Goal: Check status: Check status

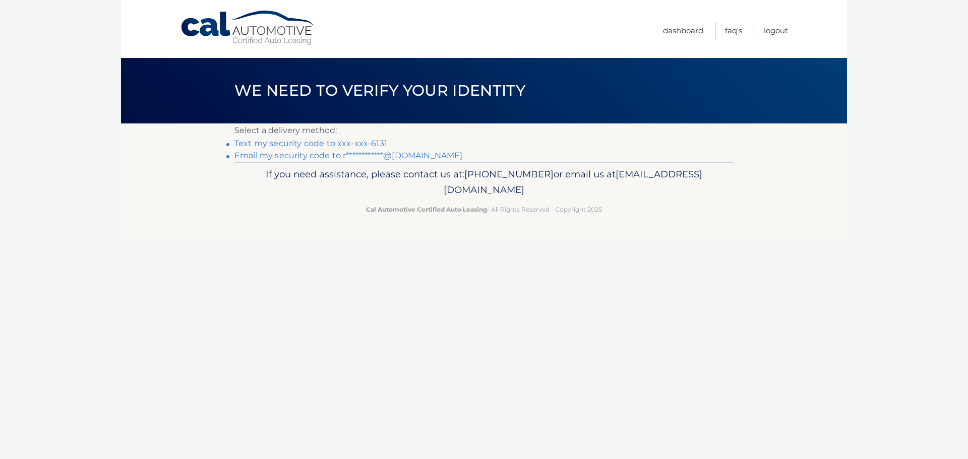
click at [352, 144] on link "Text my security code to xxx-xxx-6131" at bounding box center [310, 144] width 153 height 10
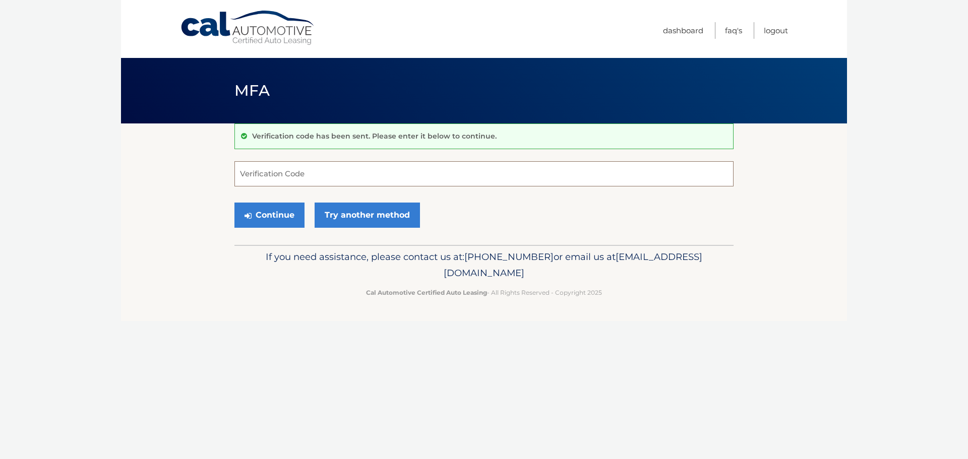
click at [304, 164] on input "Verification Code" at bounding box center [483, 173] width 499 height 25
click at [298, 173] on input "Verification Code" at bounding box center [483, 173] width 499 height 25
type input "127198"
click at [279, 209] on button "Continue" at bounding box center [269, 215] width 70 height 25
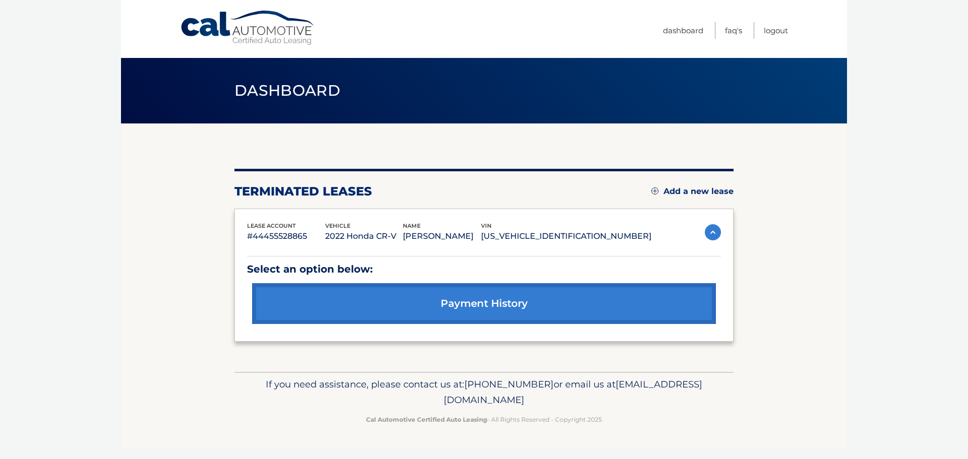
click at [720, 235] on img at bounding box center [713, 232] width 16 height 16
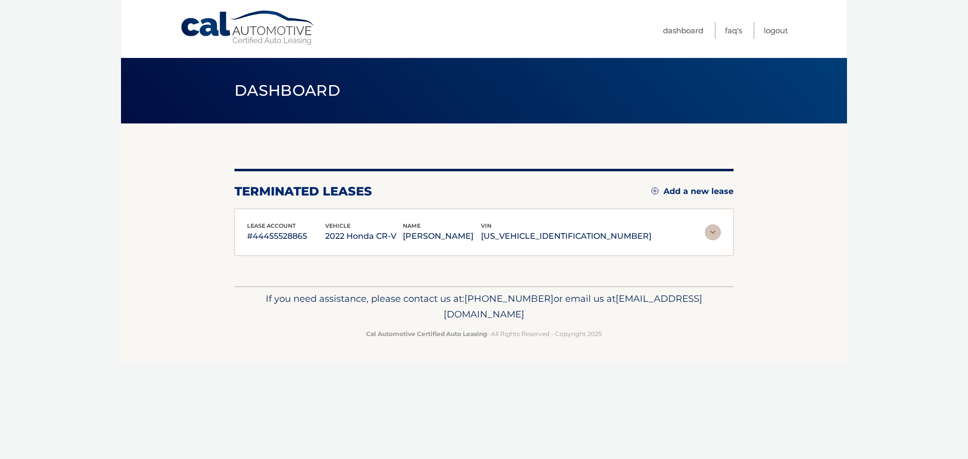
click at [720, 235] on img at bounding box center [713, 232] width 16 height 16
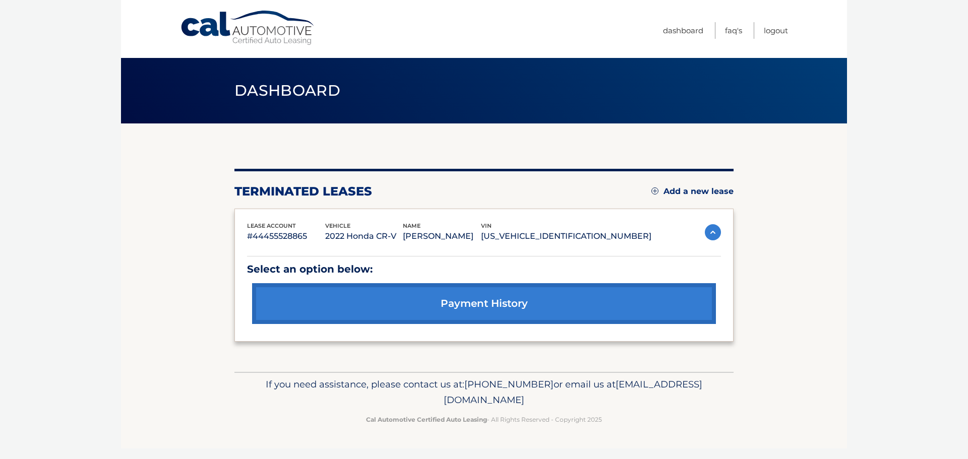
click at [550, 299] on link "payment history" at bounding box center [484, 303] width 464 height 41
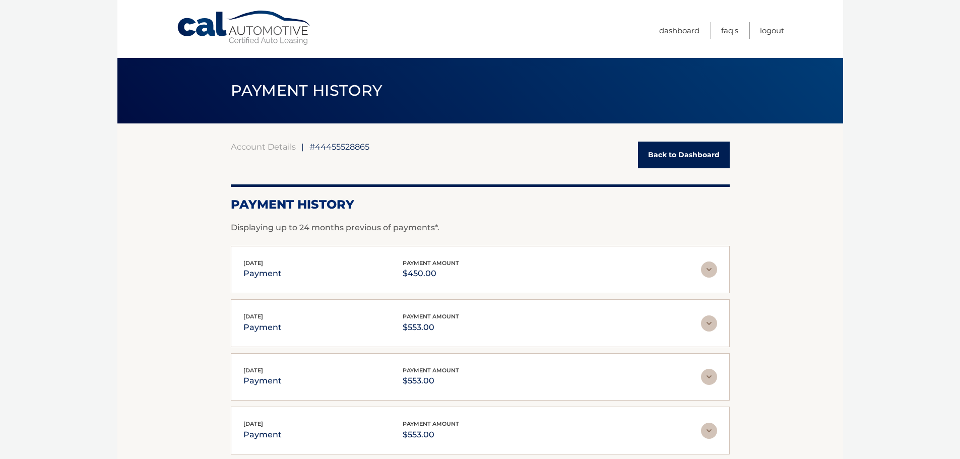
click at [660, 152] on link "Back to Dashboard" at bounding box center [684, 155] width 92 height 27
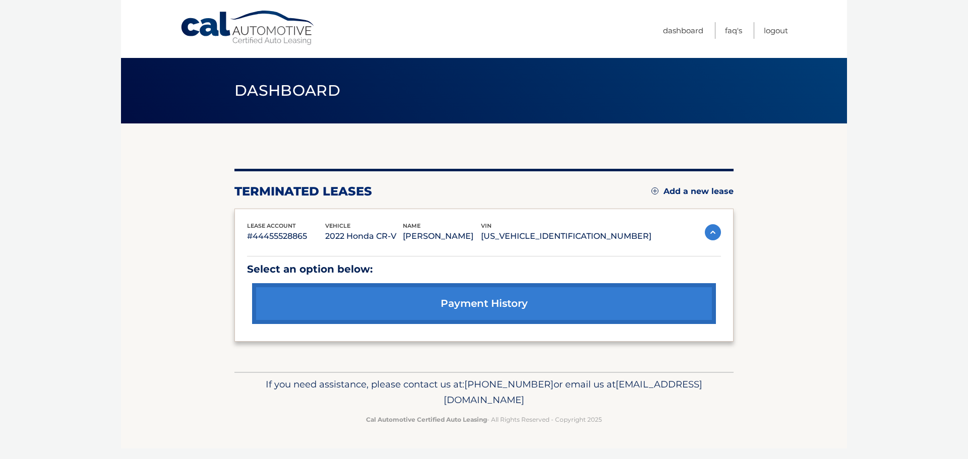
click at [492, 303] on link "payment history" at bounding box center [484, 303] width 464 height 41
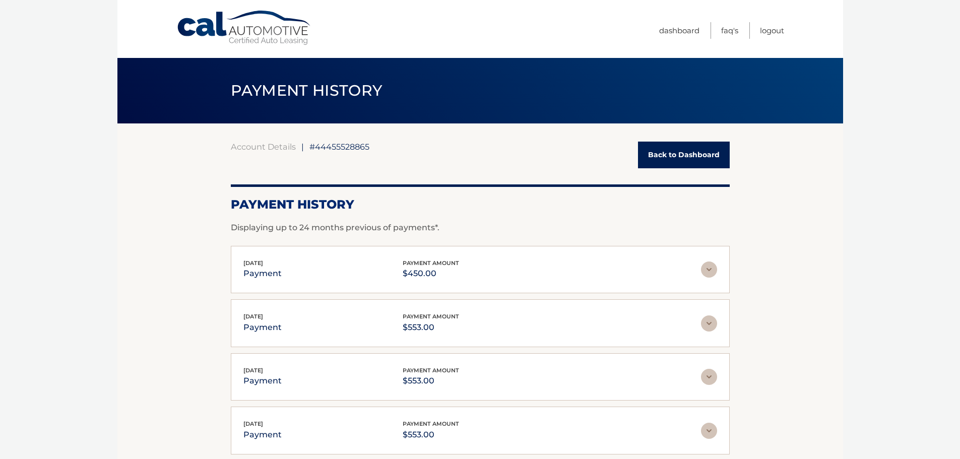
click at [703, 152] on link "Back to Dashboard" at bounding box center [684, 155] width 92 height 27
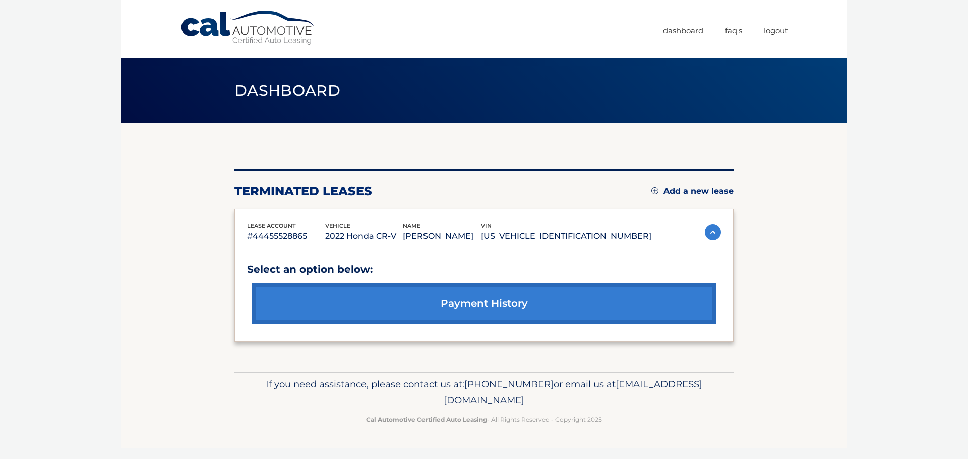
click at [708, 233] on img at bounding box center [713, 232] width 16 height 16
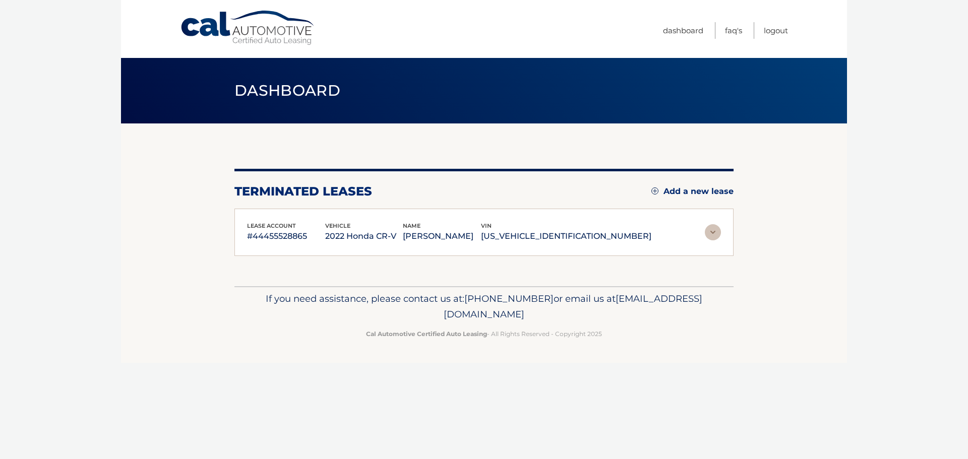
click at [708, 233] on img at bounding box center [713, 232] width 16 height 16
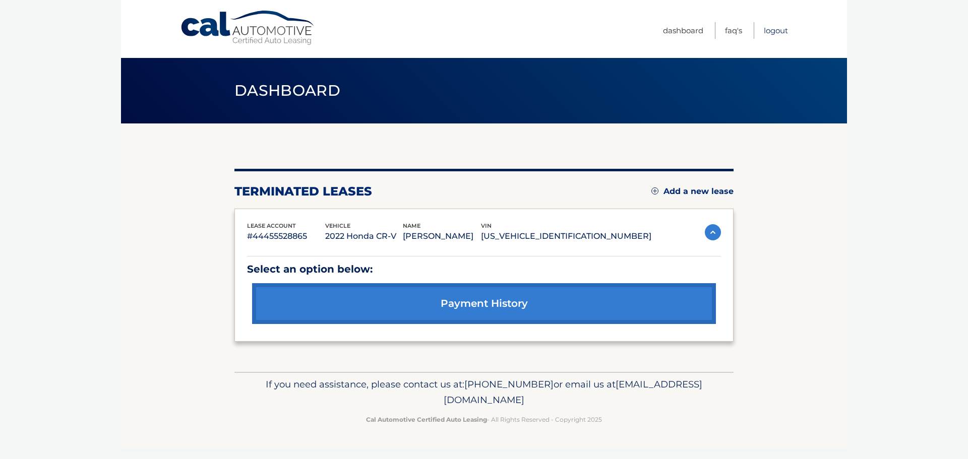
click at [784, 34] on link "Logout" at bounding box center [775, 30] width 24 height 17
